Goal: Transaction & Acquisition: Book appointment/travel/reservation

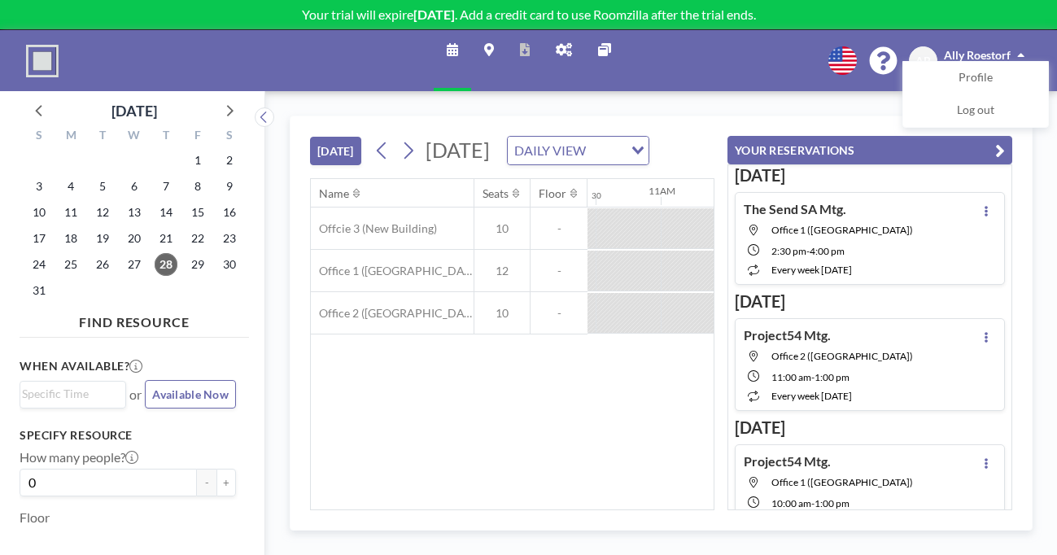
scroll to position [0, 1375]
click at [400, 138] on icon at bounding box center [407, 150] width 15 height 24
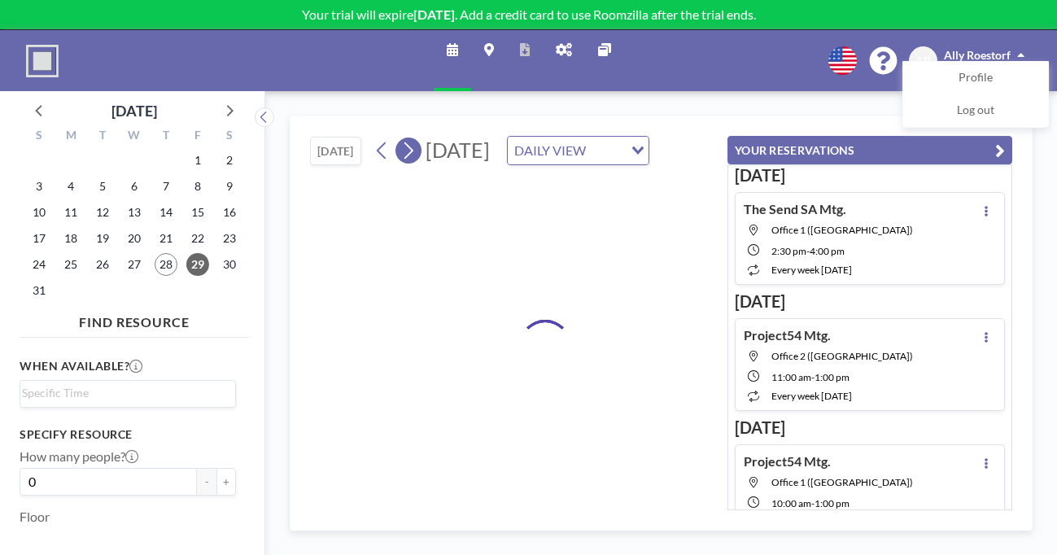
click at [400, 138] on icon at bounding box center [407, 150] width 15 height 24
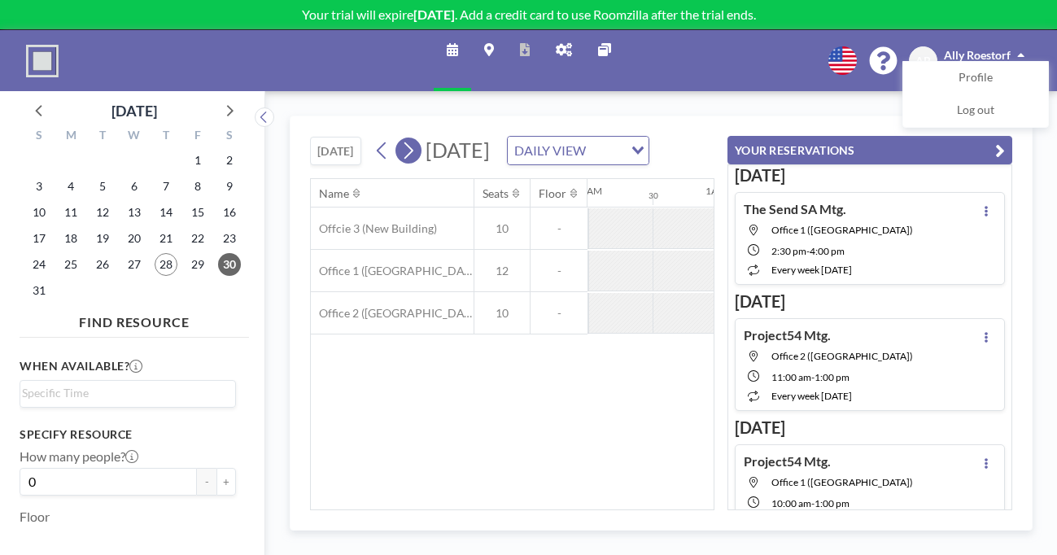
click at [400, 138] on icon at bounding box center [407, 150] width 15 height 24
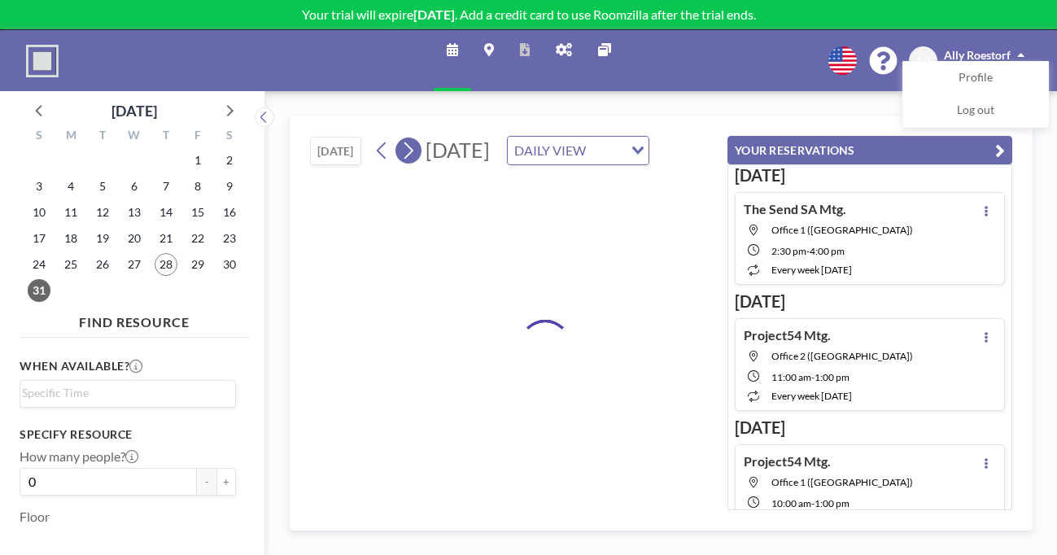
click at [400, 138] on icon at bounding box center [407, 150] width 15 height 24
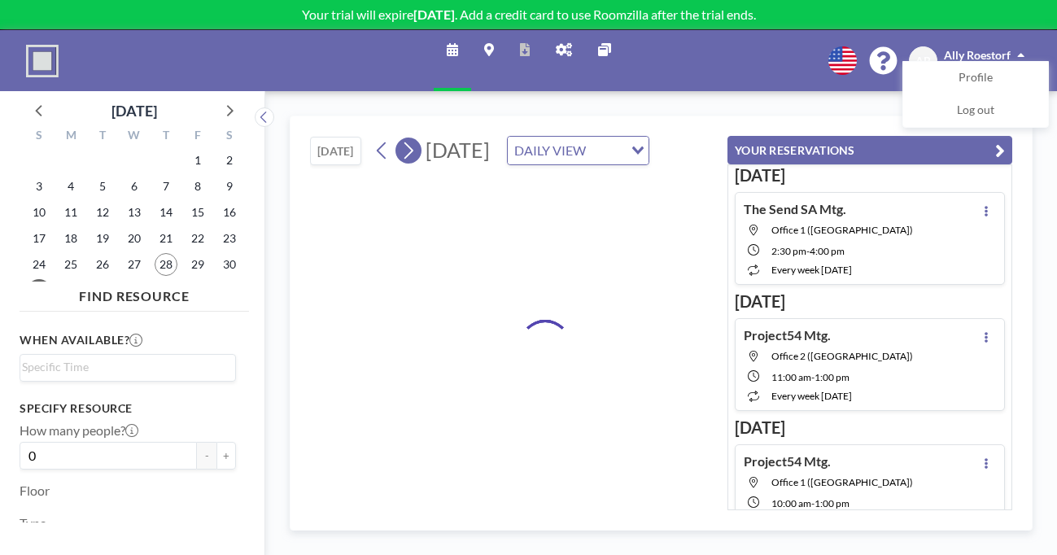
click at [400, 138] on icon at bounding box center [407, 150] width 15 height 24
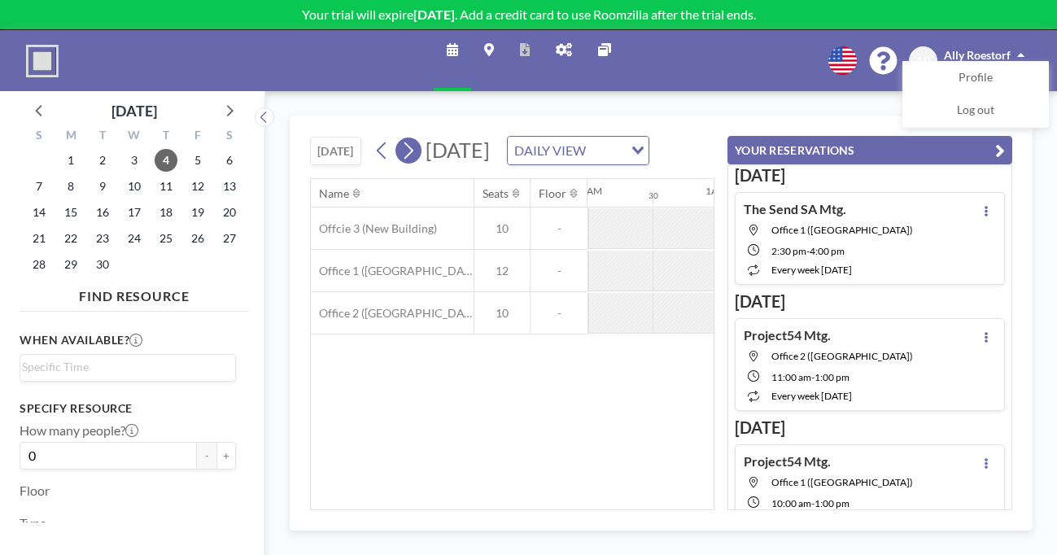
click at [400, 138] on icon at bounding box center [407, 150] width 15 height 24
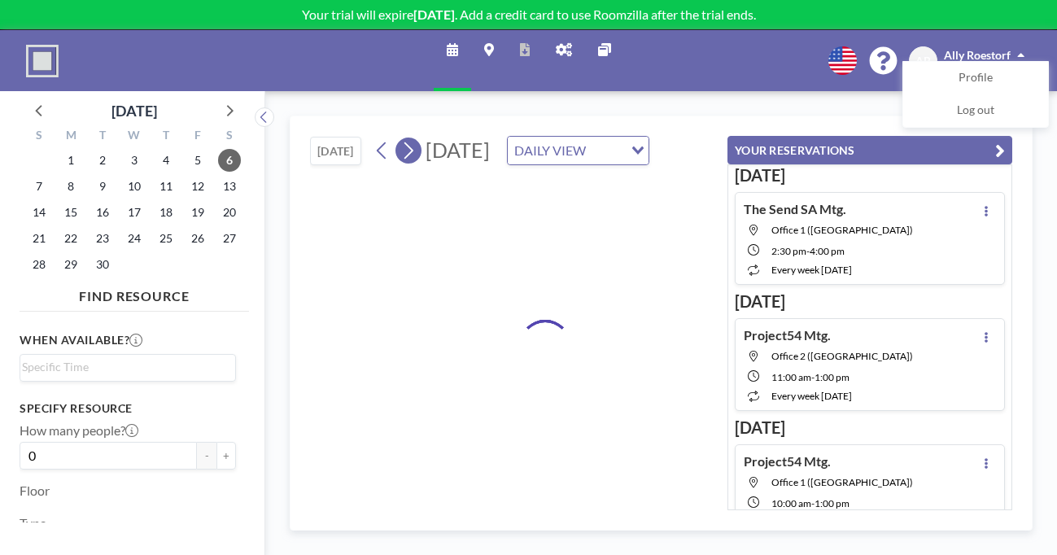
click at [400, 138] on icon at bounding box center [407, 150] width 15 height 24
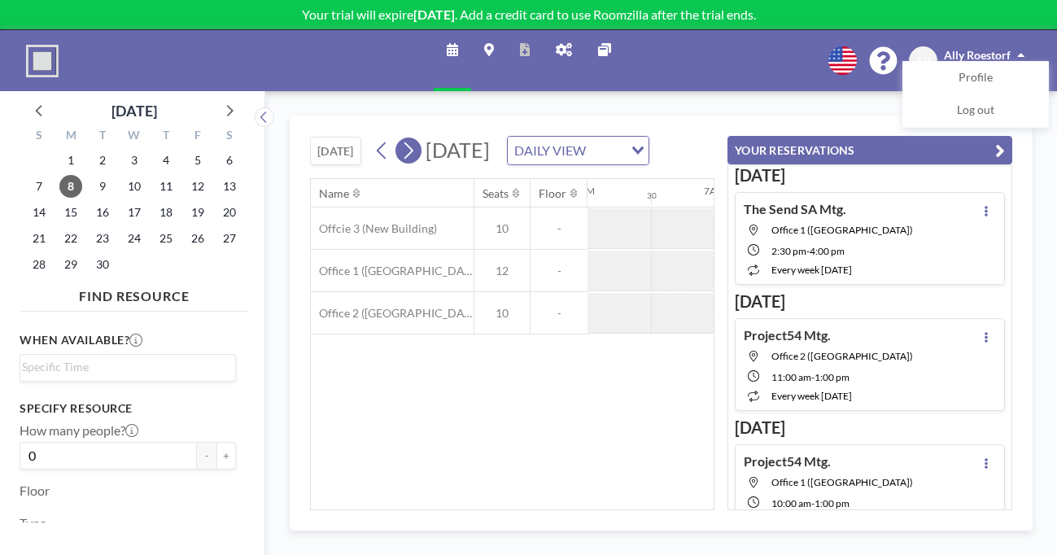
click at [400, 138] on icon at bounding box center [407, 150] width 15 height 24
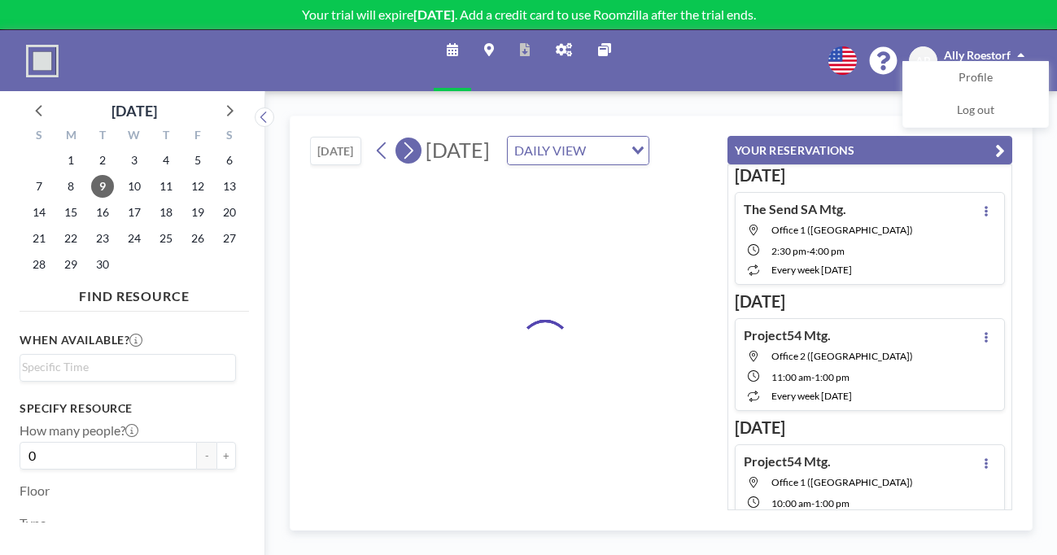
click at [400, 138] on icon at bounding box center [407, 150] width 15 height 24
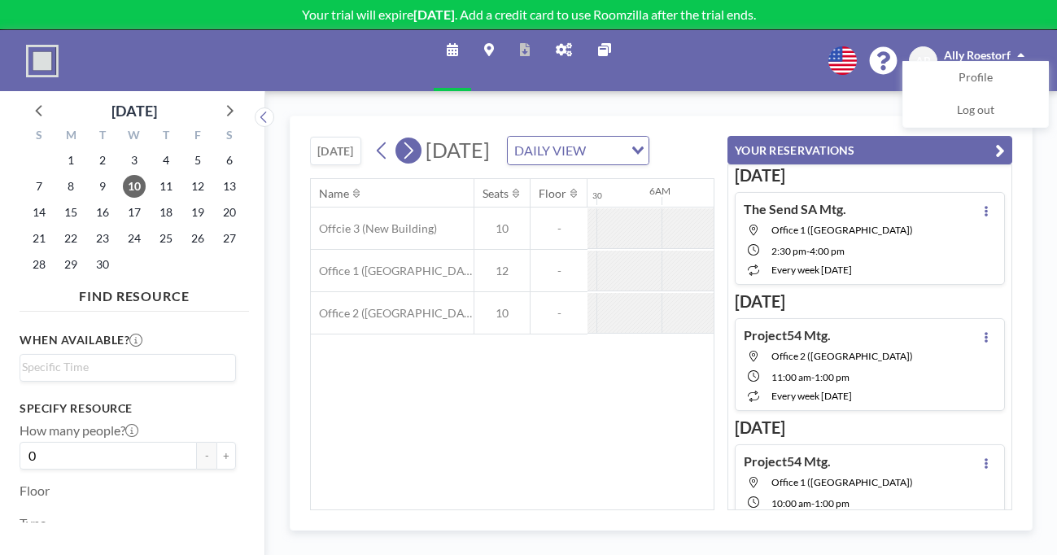
scroll to position [0, 780]
click at [400, 138] on icon at bounding box center [407, 150] width 15 height 24
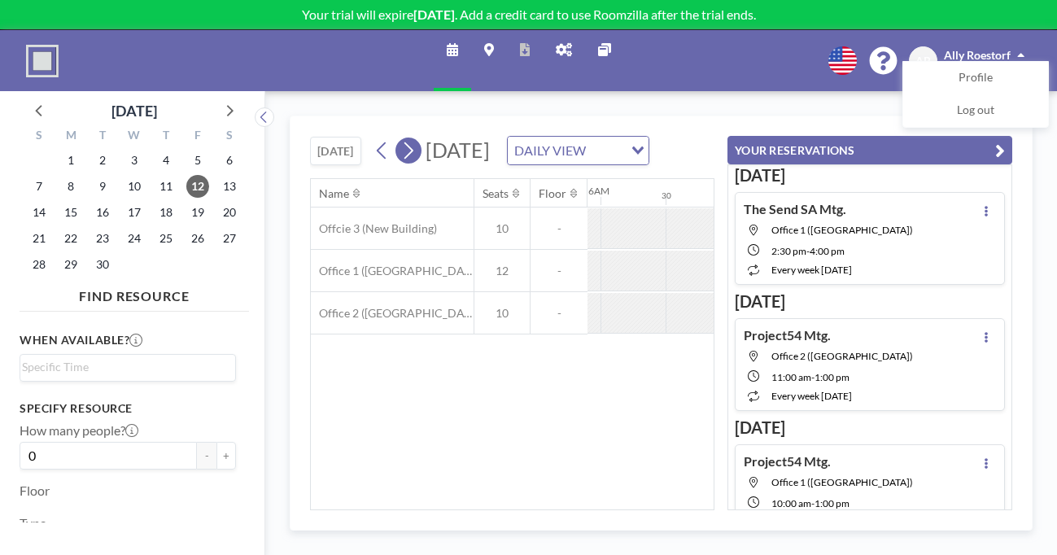
click at [400, 138] on icon at bounding box center [407, 150] width 15 height 24
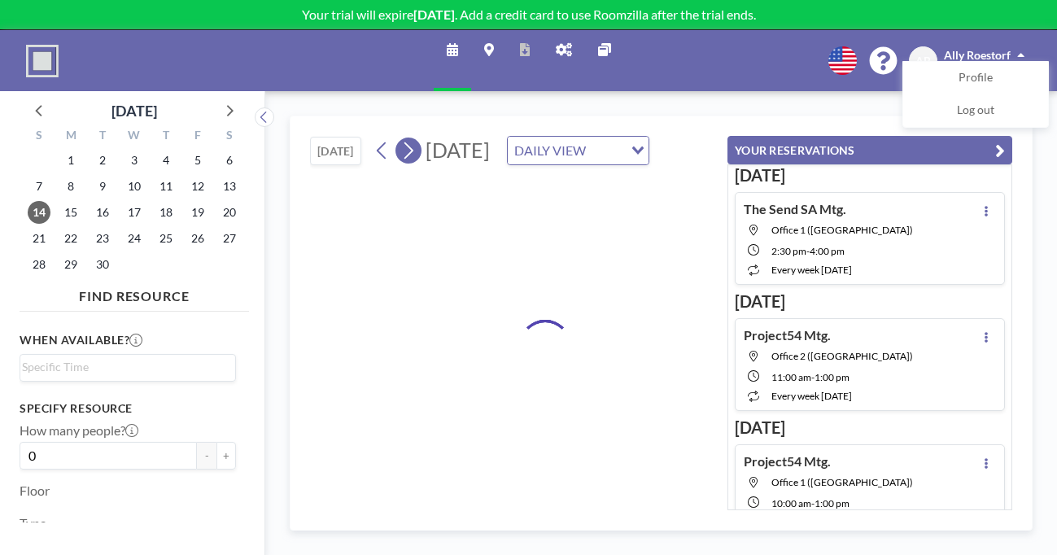
click at [400, 138] on icon at bounding box center [407, 150] width 15 height 24
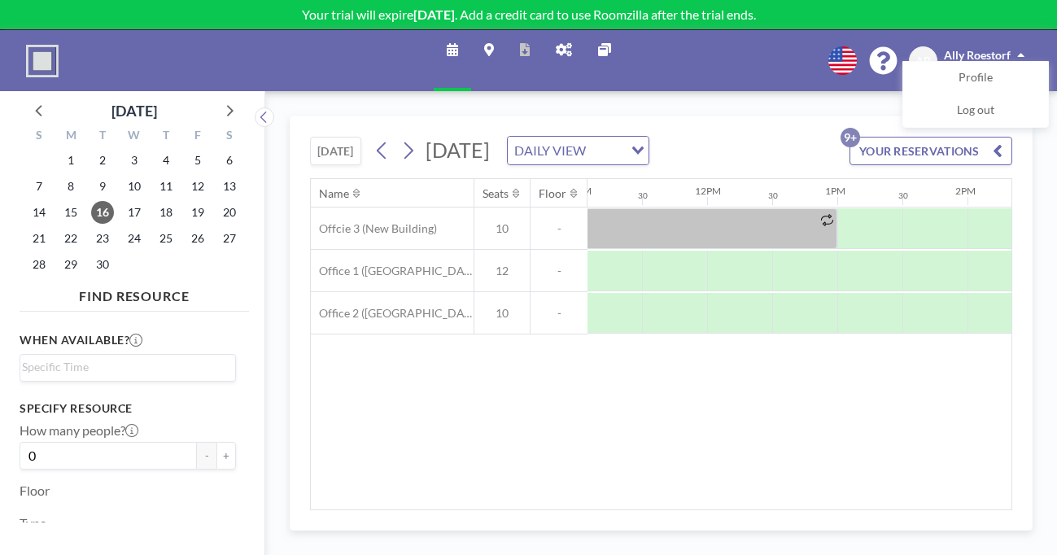
scroll to position [0, 1438]
click at [91, 253] on span "30" at bounding box center [102, 264] width 23 height 23
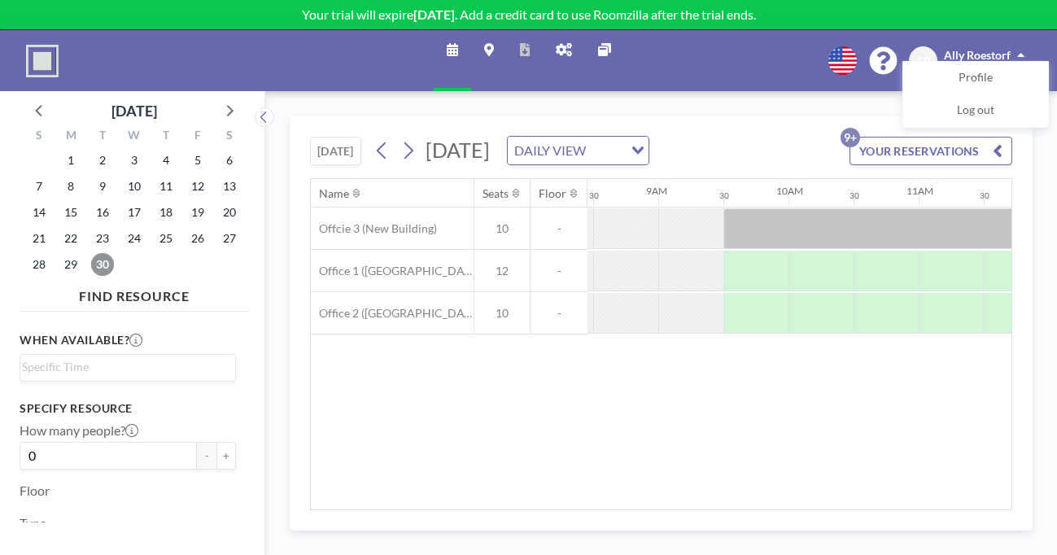
scroll to position [0, 1103]
click at [91, 201] on span "16" at bounding box center [102, 212] width 23 height 23
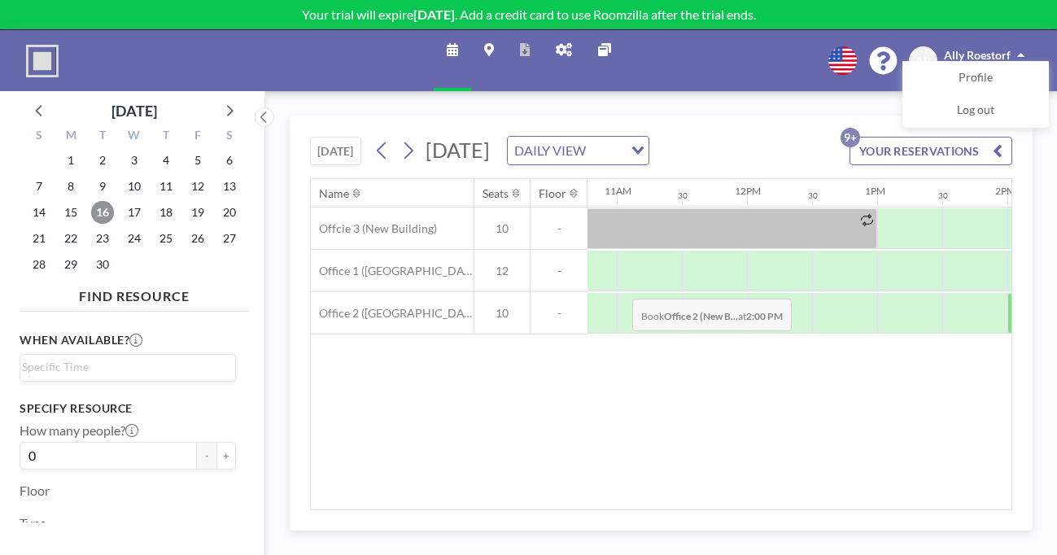
scroll to position [0, 1408]
click at [1003, 293] on div at bounding box center [1035, 313] width 65 height 41
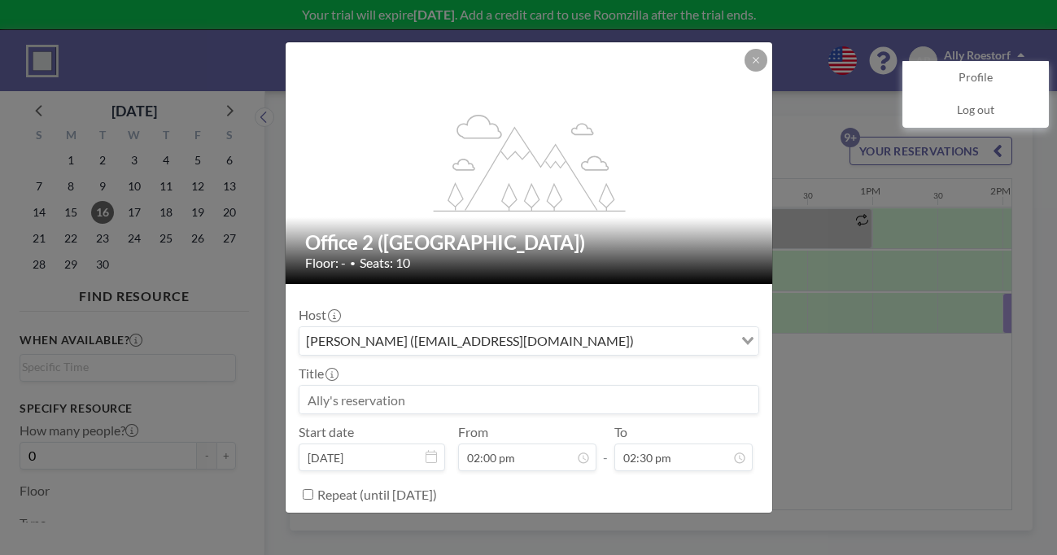
click at [530, 386] on input at bounding box center [528, 400] width 459 height 28
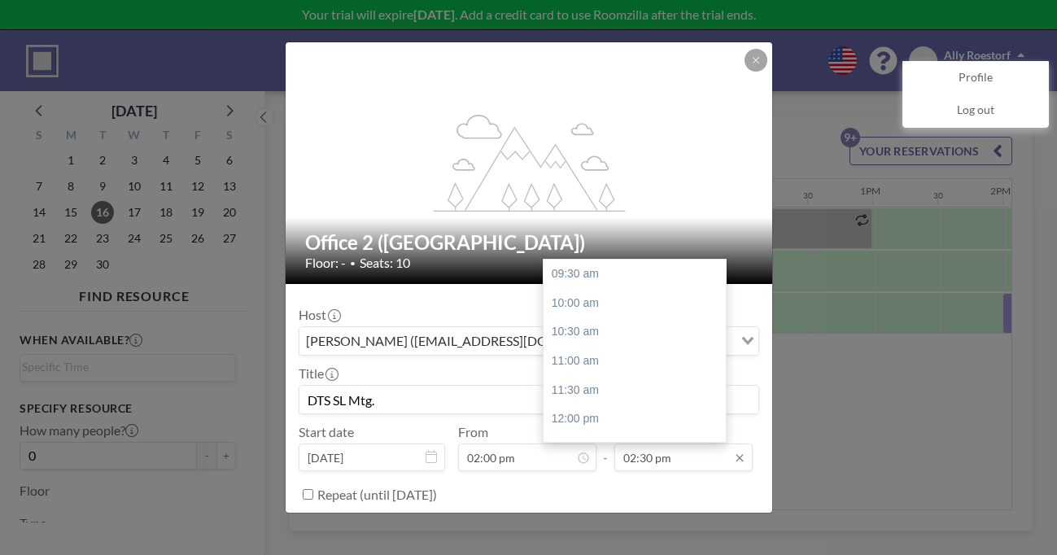
scroll to position [234, 0]
click at [680, 443] on input "02:30 pm" at bounding box center [683, 457] width 138 height 28
click at [601, 403] on div "04:00 pm" at bounding box center [635, 417] width 182 height 29
type input "DTS SL Mtg."
type input "04:00 pm"
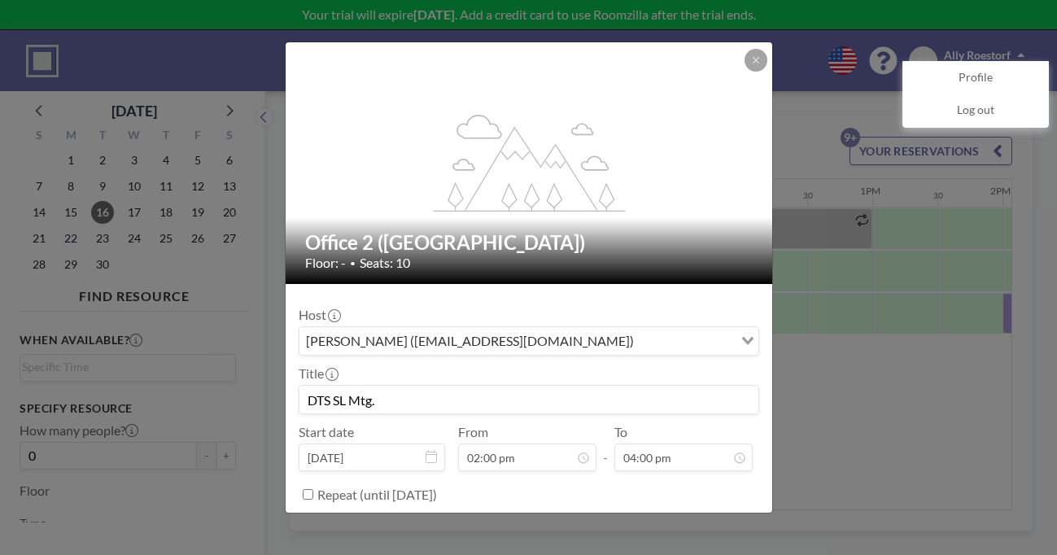
click at [313, 489] on input "Repeat (until [DATE])" at bounding box center [308, 494] width 11 height 11
checkbox input "true"
click at [361, 515] on div "every workday (Mo-Fri)" at bounding box center [516, 527] width 434 height 24
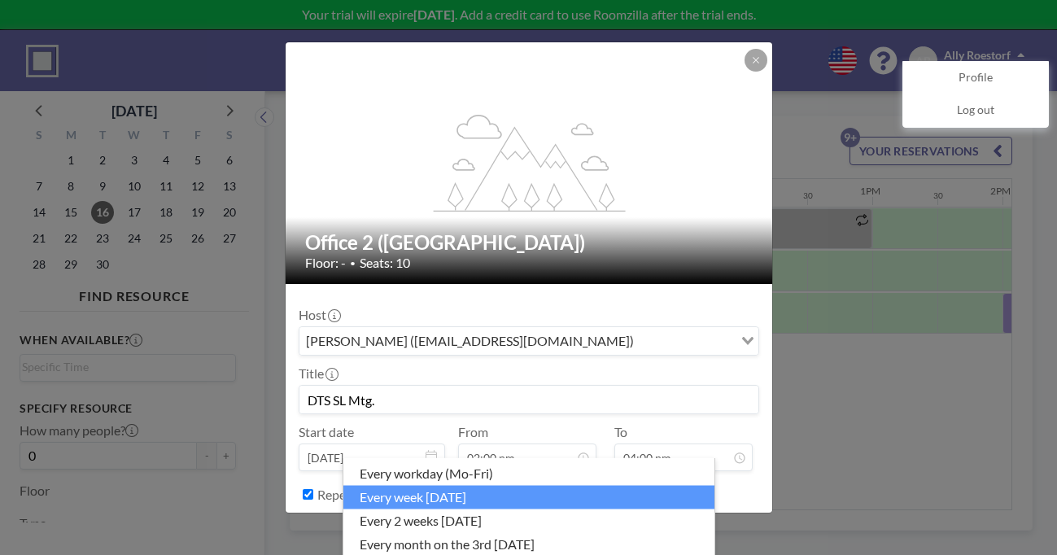
click at [389, 492] on li "every week [DATE]" at bounding box center [528, 497] width 371 height 24
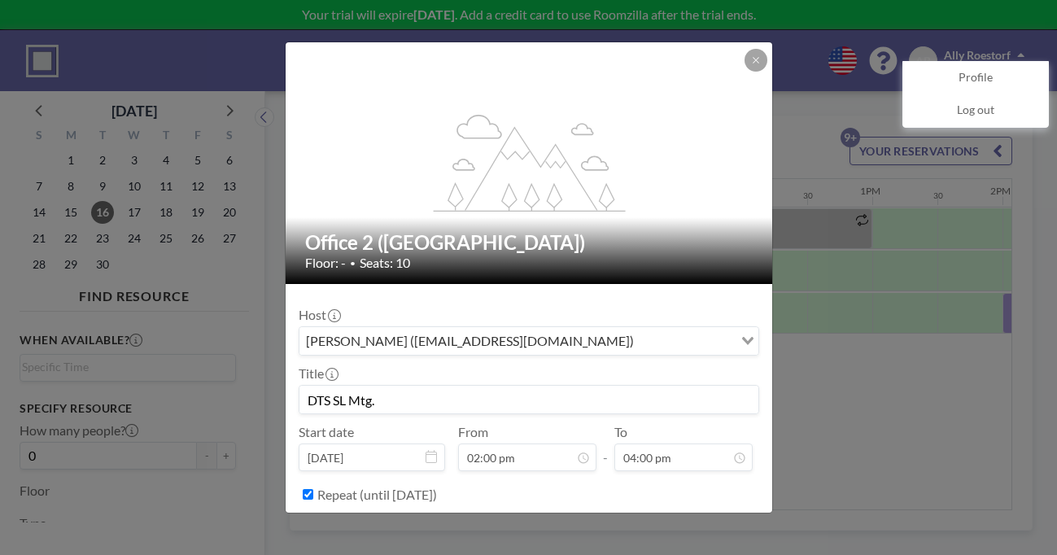
click at [586, 386] on input "DTS SL Mtg." at bounding box center [528, 400] width 459 height 28
type input "DTS School Leaders"
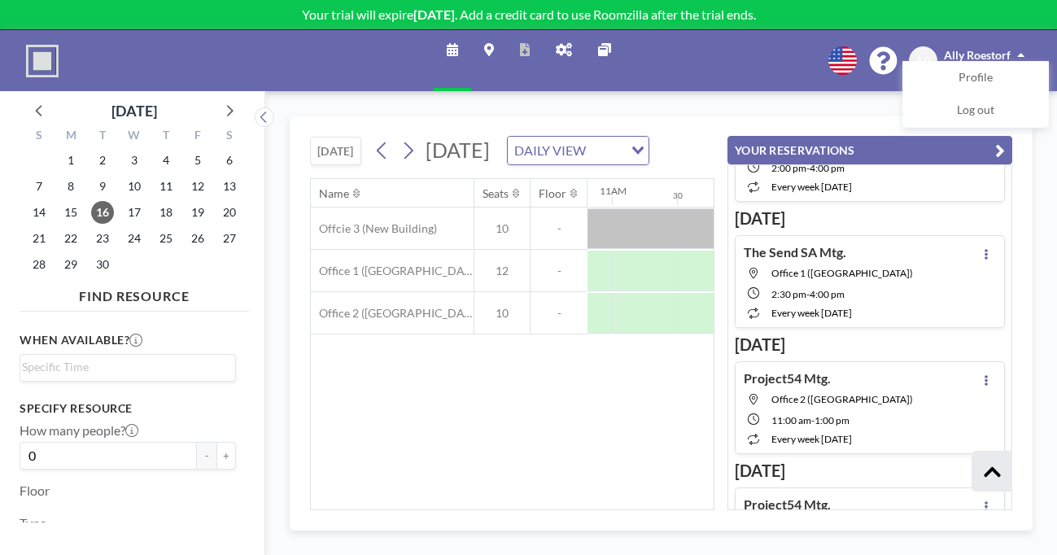
scroll to position [1746, 0]
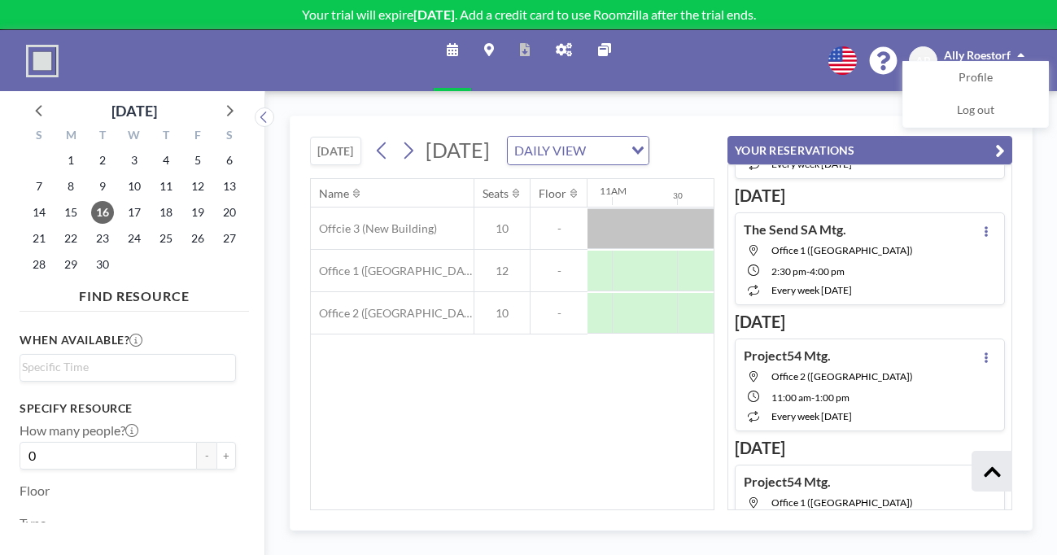
click at [591, 410] on div "Name Seats Floor 12AM 30 1AM 30 2AM 30 3AM 30 4AM 30 5AM 30 6AM 30 7AM 30 8AM 3…" at bounding box center [512, 344] width 403 height 330
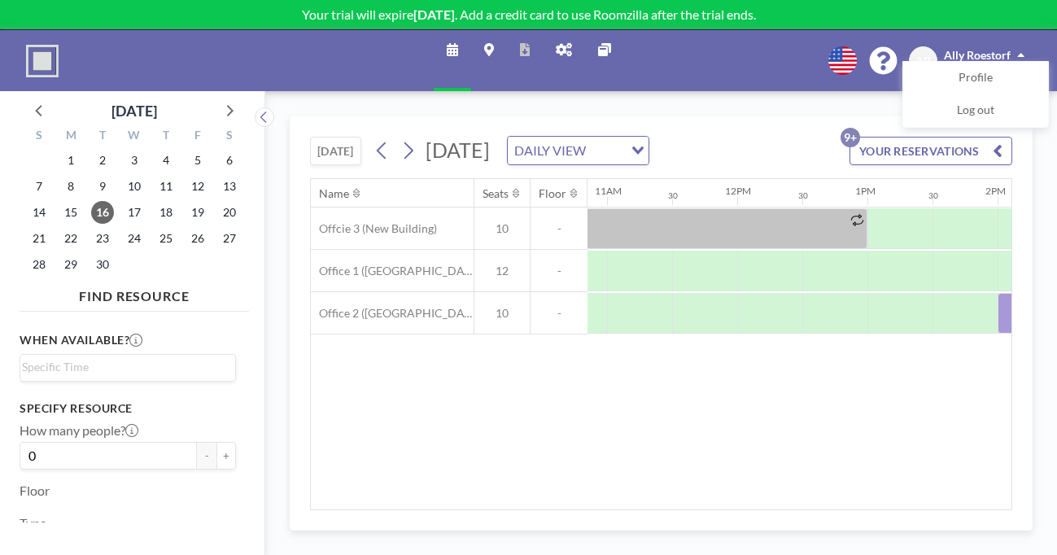
scroll to position [0, 1409]
click at [926, 137] on button "YOUR RESERVATIONS 9+" at bounding box center [931, 151] width 163 height 28
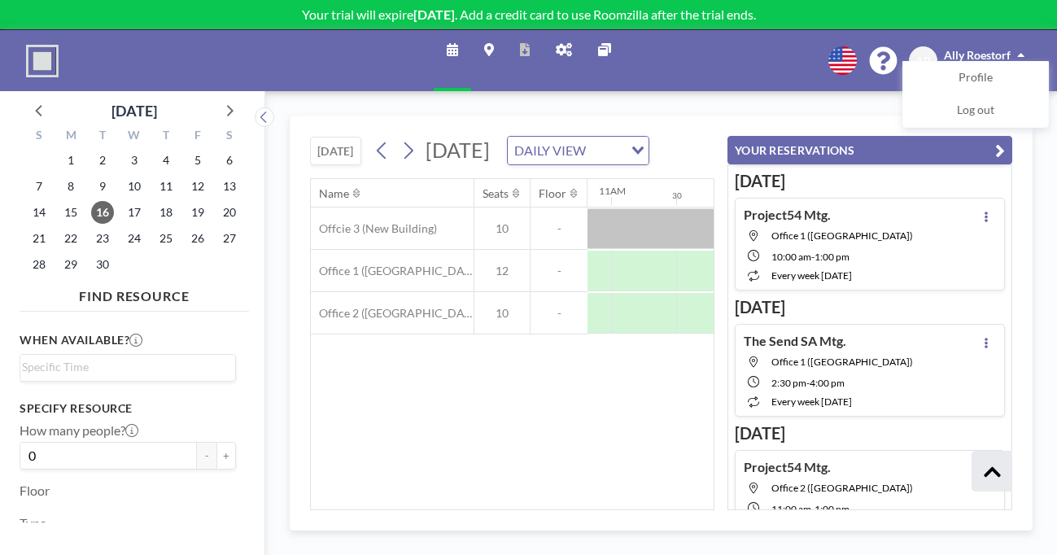
scroll to position [0, 0]
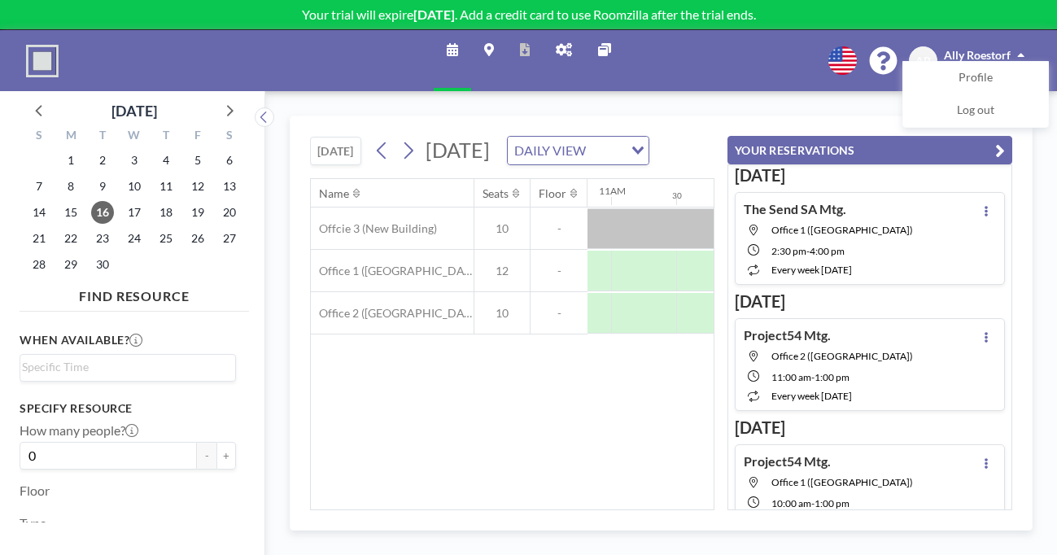
click at [478, 439] on div "Name Seats Floor 12AM 30 1AM 30 2AM 30 3AM 30 4AM 30 5AM 30 6AM 30 7AM 30 8AM 3…" at bounding box center [512, 344] width 403 height 330
click at [373, 91] on div "[DATE] [DATE] DAILY VIEW Loading... Name Seats Floor 12AM 30 1AM 30 2AM 30 3AM …" at bounding box center [661, 323] width 792 height 464
click at [901, 91] on div "[DATE] [DATE] DAILY VIEW Loading... Name Seats Floor 12AM 30 1AM 30 2AM 30 3AM …" at bounding box center [661, 323] width 792 height 464
click at [1012, 136] on button "YOUR RESERVATIONS" at bounding box center [870, 150] width 285 height 28
